Goal: Navigation & Orientation: Find specific page/section

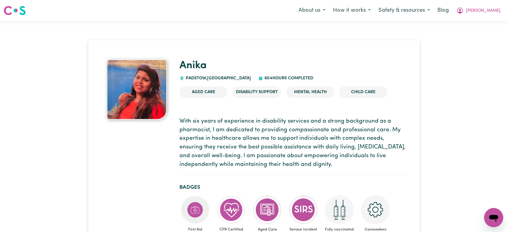
scroll to position [100, 0]
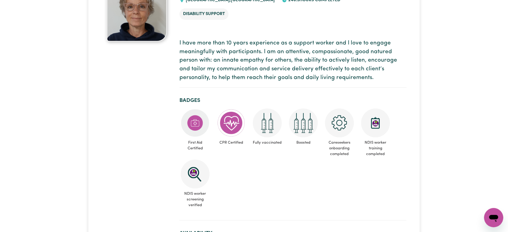
scroll to position [67, 0]
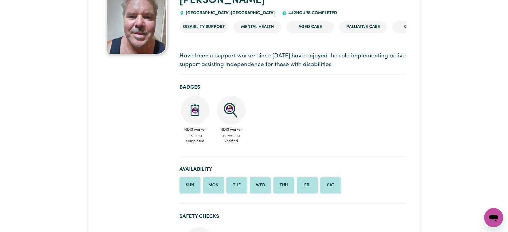
scroll to position [167, 0]
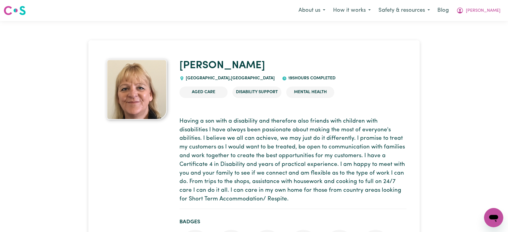
scroll to position [133, 0]
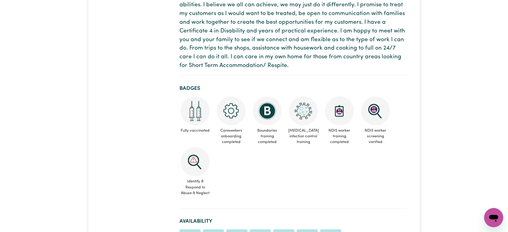
click at [342, 167] on ul "Fully vaccinated Careseekers onboarding completed Boundaries training completed…" at bounding box center [292, 147] width 227 height 102
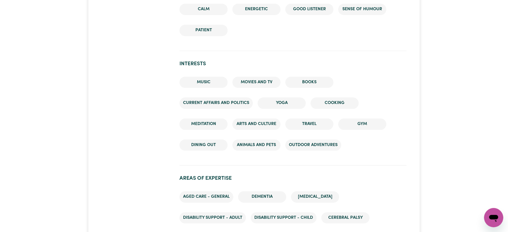
scroll to position [534, 0]
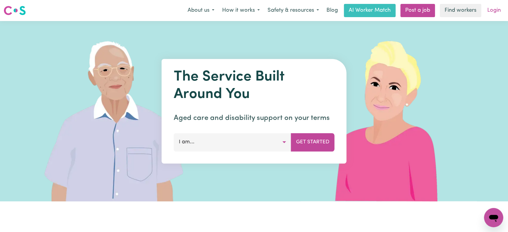
click at [501, 13] on link "Login" at bounding box center [493, 10] width 21 height 13
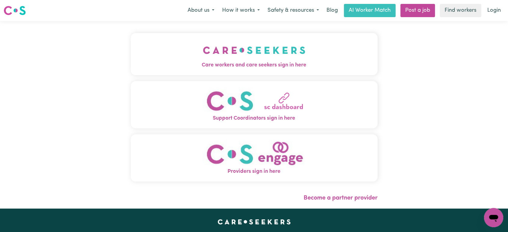
click at [230, 72] on button "Care workers and care seekers sign in here" at bounding box center [254, 54] width 247 height 42
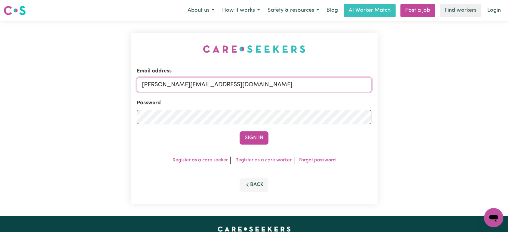
click at [242, 87] on input "[PERSON_NAME][EMAIL_ADDRESS][DOMAIN_NAME]" at bounding box center [254, 85] width 235 height 14
drag, startPoint x: 288, startPoint y: 84, endPoint x: 173, endPoint y: 85, distance: 115.4
click at [173, 85] on input "[EMAIL_ADDRESS][DOMAIN_NAME]" at bounding box center [254, 85] width 235 height 14
type input "[EMAIL_ADDRESS][DOMAIN_NAME]"
click at [239, 131] on button "Sign In" at bounding box center [253, 137] width 29 height 13
